Goal: Information Seeking & Learning: Learn about a topic

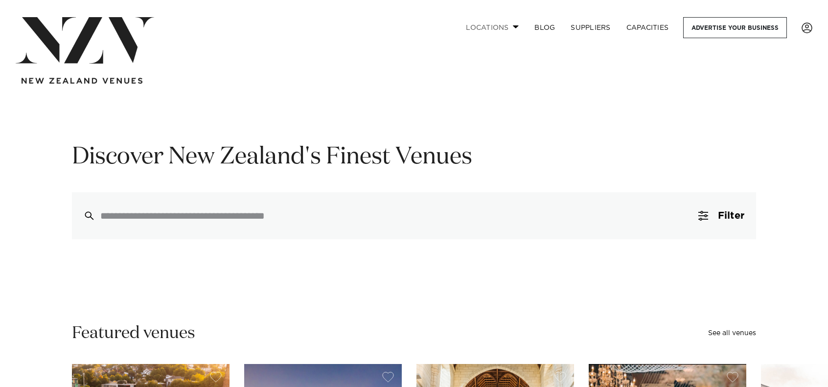
click at [509, 27] on link "Locations" at bounding box center [492, 27] width 69 height 21
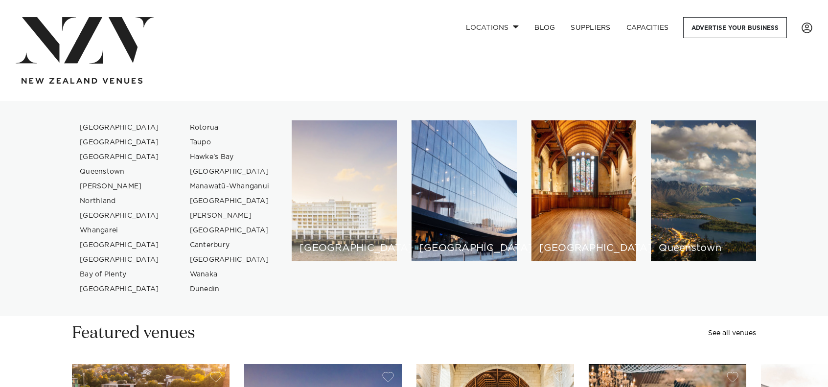
click at [299, 192] on div "[GEOGRAPHIC_DATA]" at bounding box center [344, 190] width 105 height 141
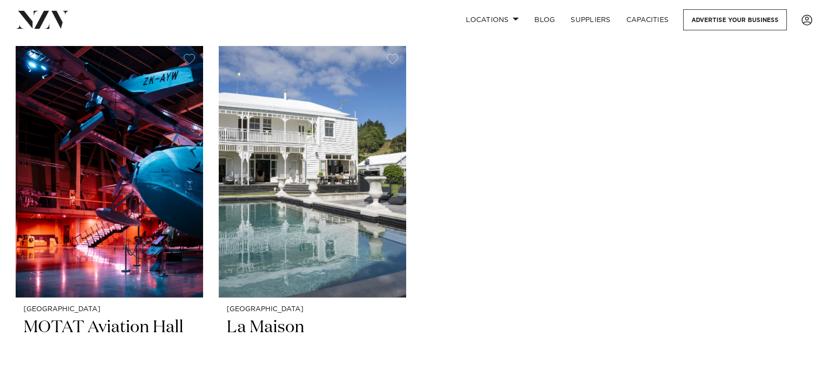
scroll to position [5957, 0]
click at [495, 24] on link "Locations" at bounding box center [492, 19] width 69 height 21
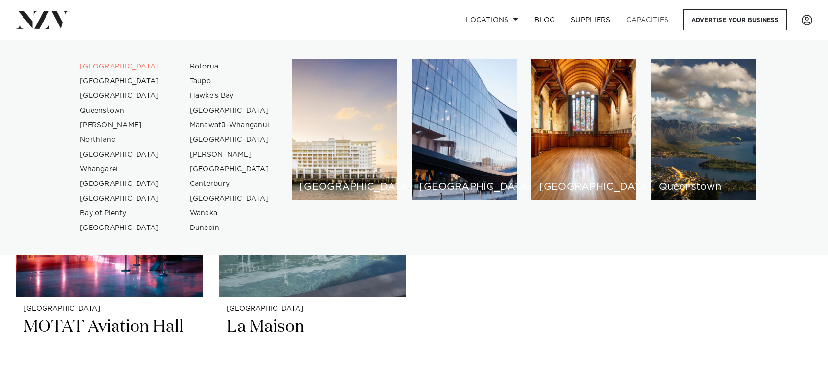
click at [628, 20] on link "Capacities" at bounding box center [648, 19] width 58 height 21
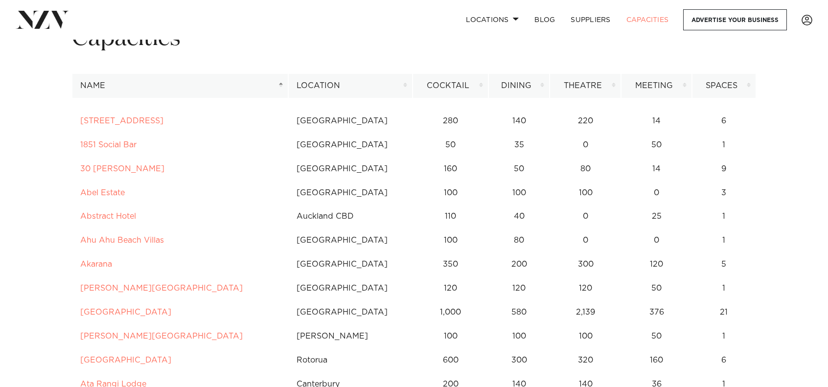
scroll to position [58, 0]
click at [617, 85] on th "Theatre" at bounding box center [585, 85] width 71 height 24
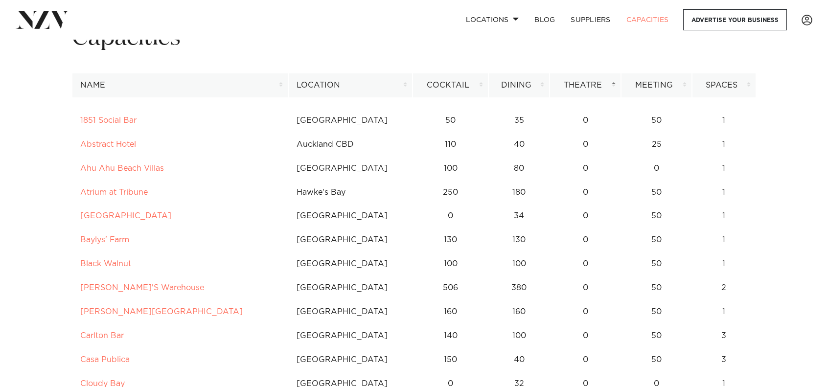
click at [617, 85] on th "Theatre" at bounding box center [585, 85] width 71 height 24
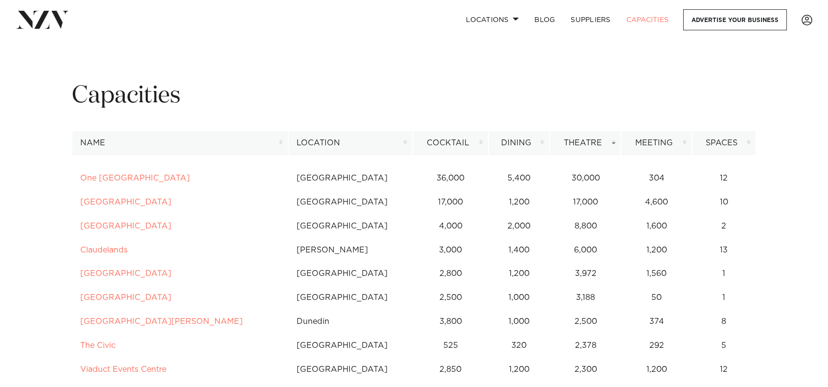
scroll to position [4, 0]
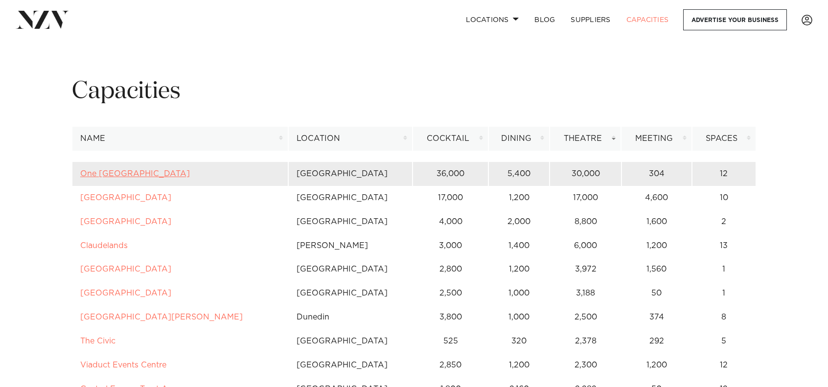
click at [134, 175] on link "One [GEOGRAPHIC_DATA]" at bounding box center [135, 174] width 110 height 8
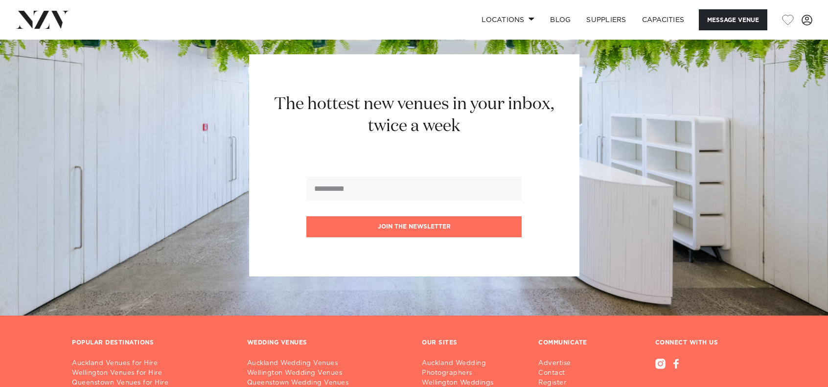
scroll to position [2091, 0]
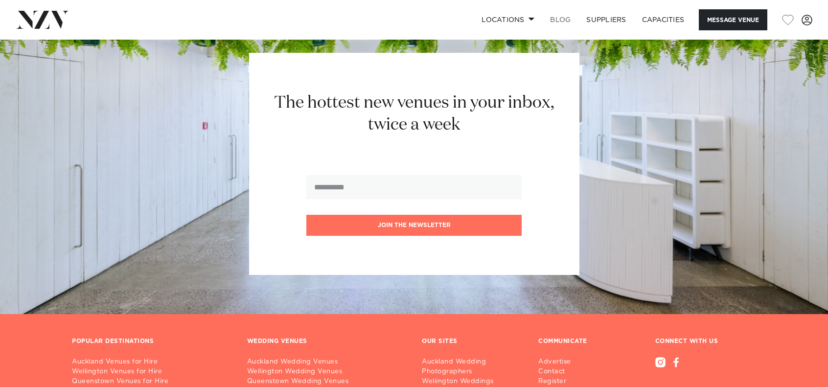
click at [559, 11] on link "BLOG" at bounding box center [560, 19] width 36 height 21
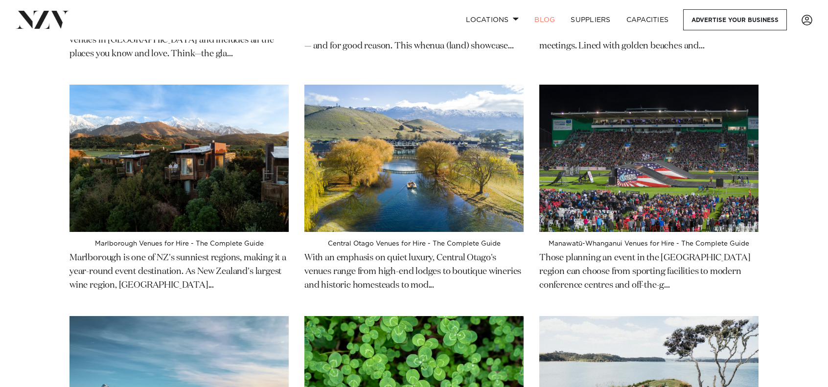
scroll to position [958, 0]
